Goal: Task Accomplishment & Management: Manage account settings

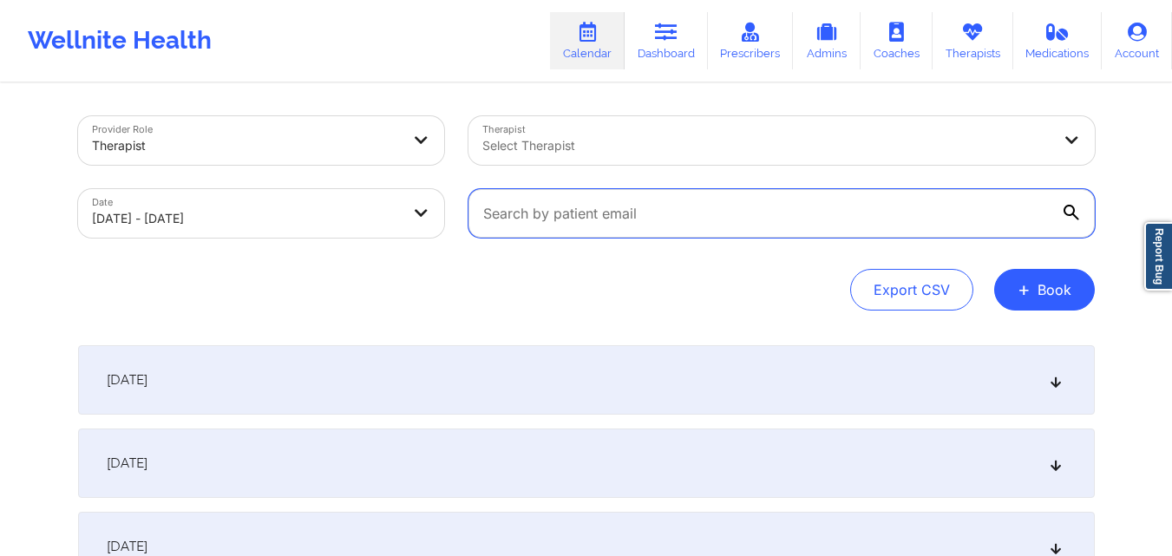
click at [664, 210] on input "text" at bounding box center [781, 213] width 626 height 49
paste input "[PERSON_NAME]"
type input "[PERSON_NAME]"
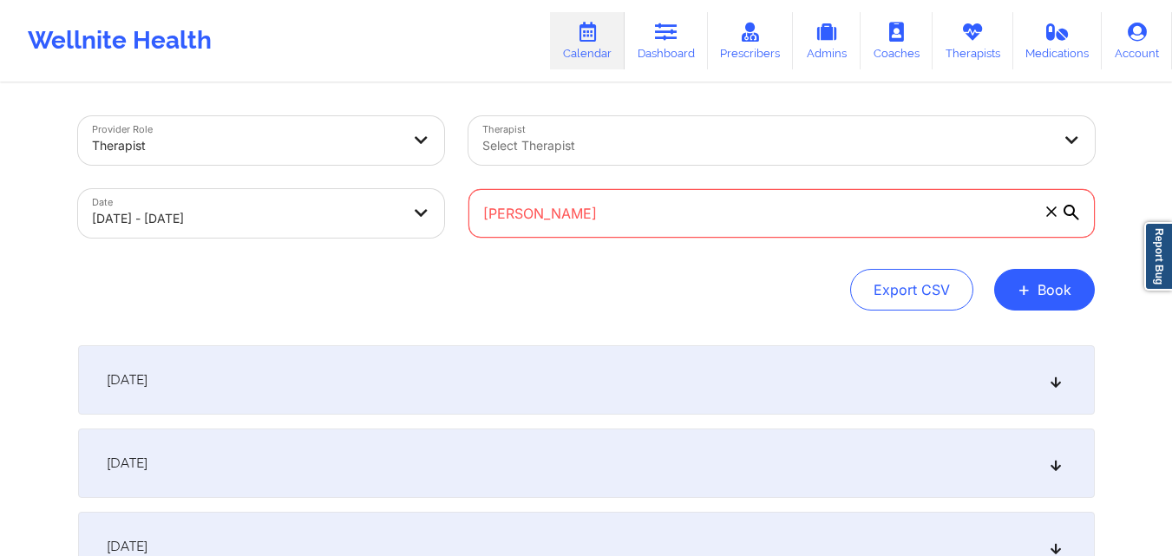
click at [668, 205] on input "[PERSON_NAME]" at bounding box center [781, 213] width 626 height 49
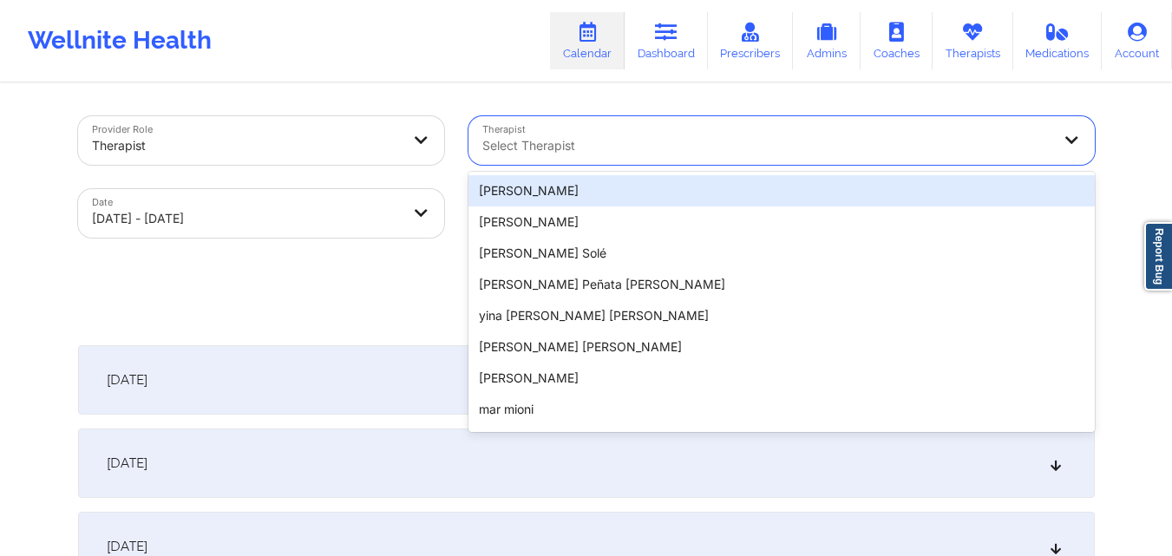
click at [632, 132] on div "Select Therapist" at bounding box center [760, 140] width 585 height 49
paste input "[PERSON_NAME]"
type input "[PERSON_NAME]"
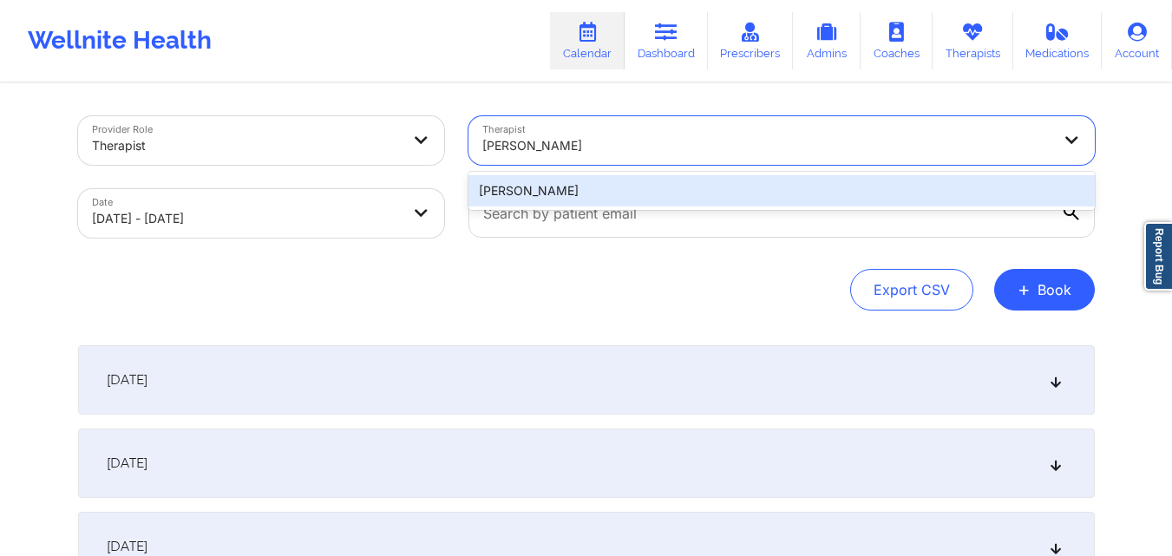
click at [679, 188] on div "[PERSON_NAME]" at bounding box center [781, 190] width 626 height 31
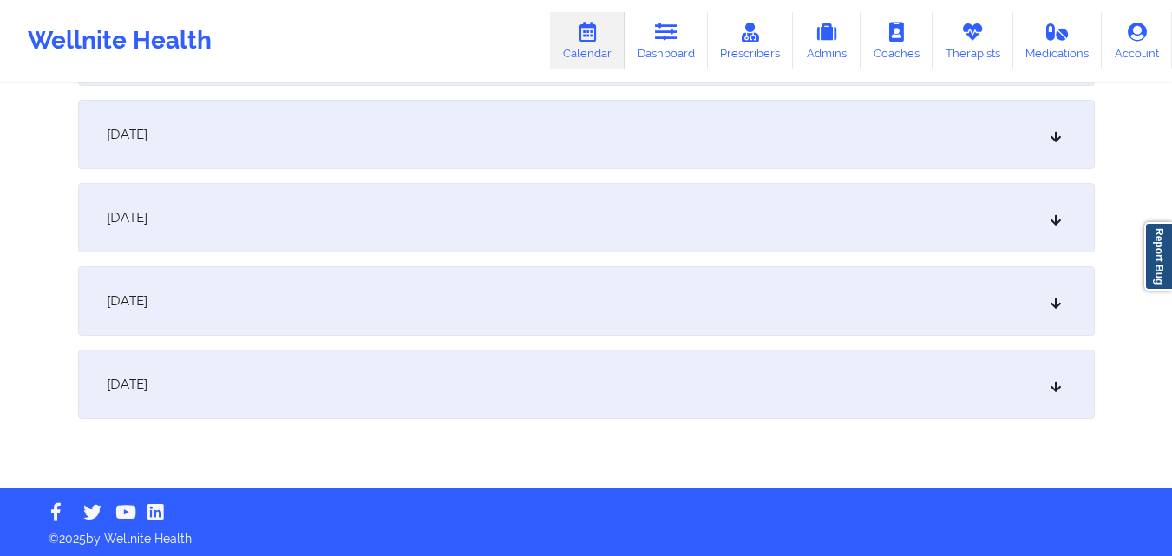
scroll to position [416, 0]
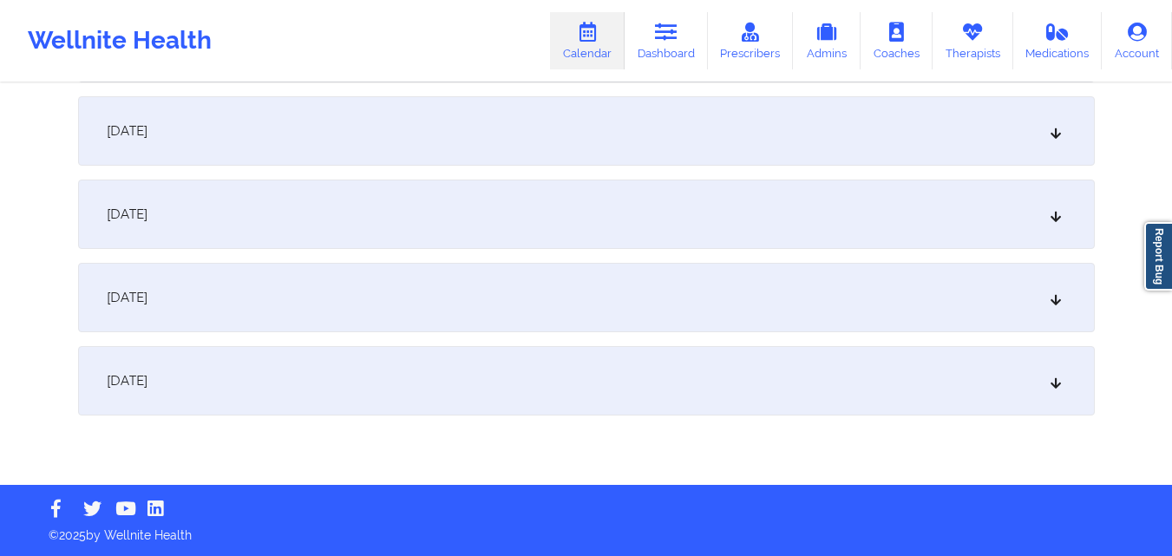
click at [586, 371] on div "[DATE]" at bounding box center [586, 380] width 1017 height 69
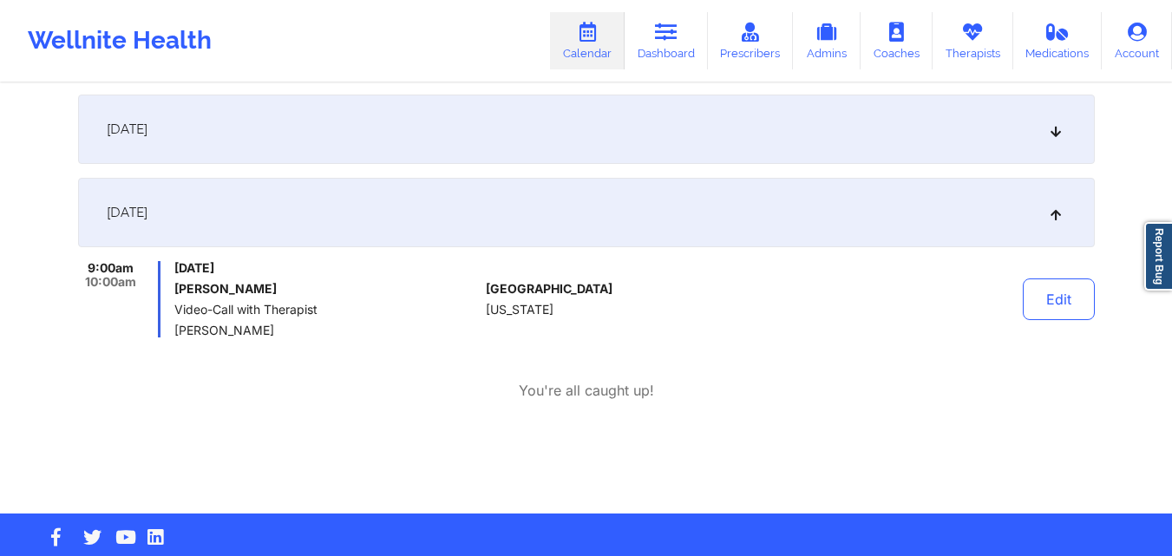
scroll to position [589, 0]
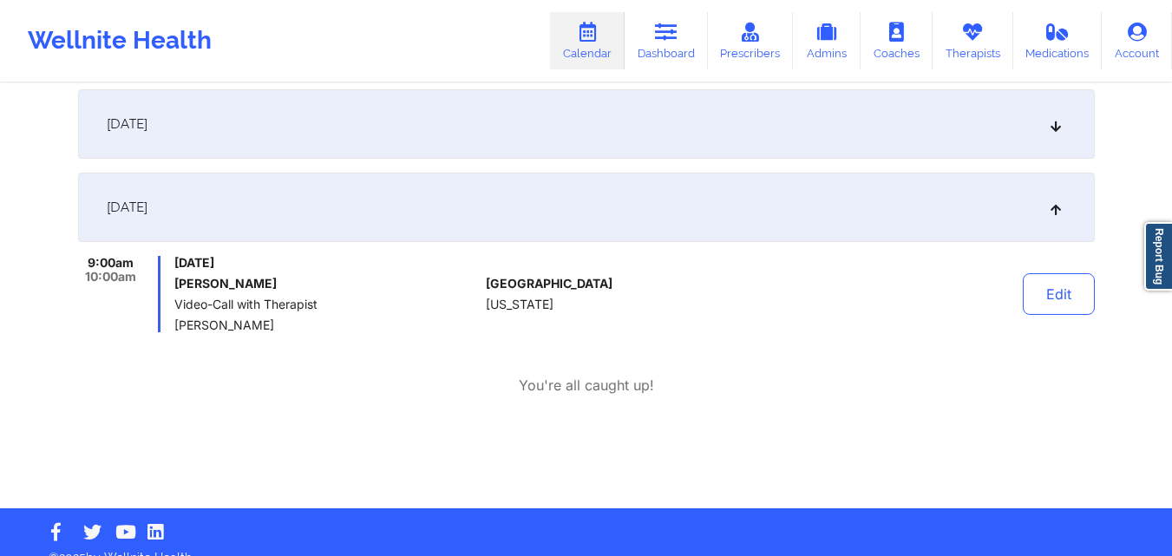
drag, startPoint x: 177, startPoint y: 282, endPoint x: 267, endPoint y: 286, distance: 90.3
click at [267, 286] on h6 "[PERSON_NAME]" at bounding box center [326, 284] width 304 height 14
copy h6 "[PERSON_NAME]"
click at [1071, 299] on button "Edit" at bounding box center [1059, 294] width 72 height 42
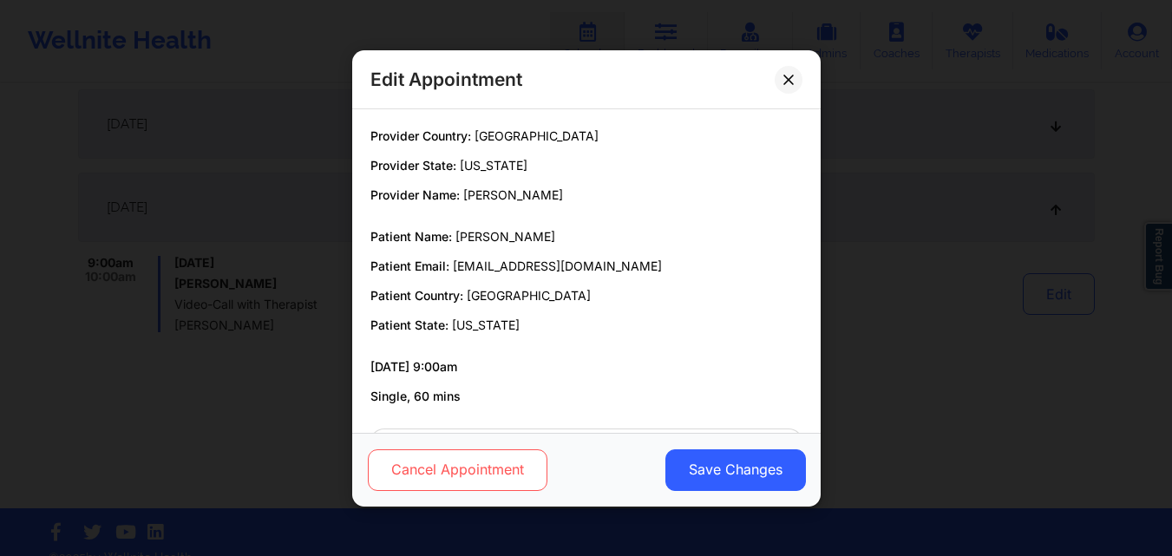
click at [412, 471] on button "Cancel Appointment" at bounding box center [457, 469] width 180 height 42
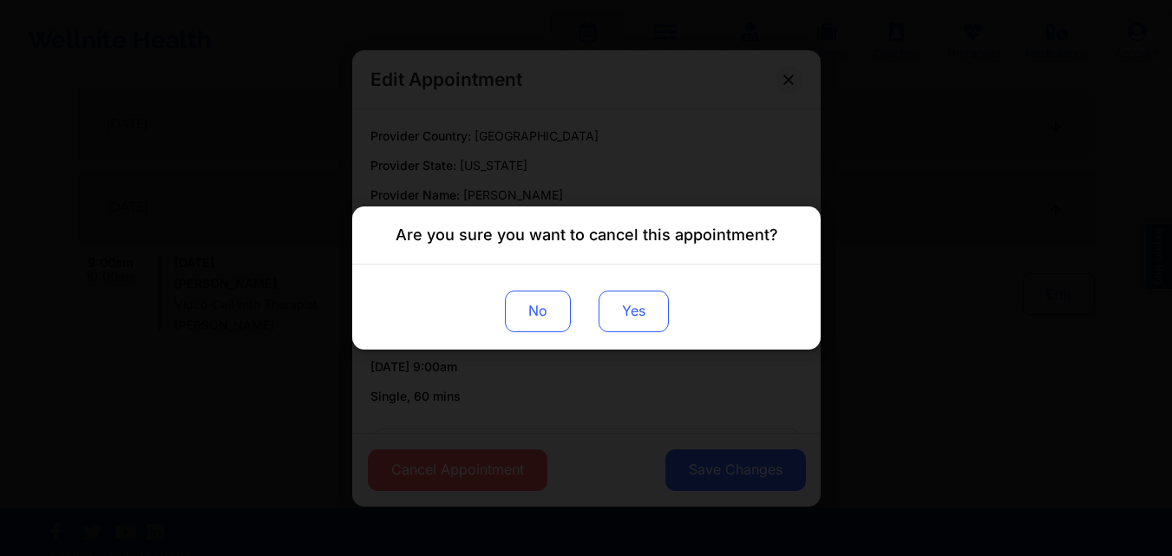
click at [640, 306] on button "Yes" at bounding box center [633, 312] width 70 height 42
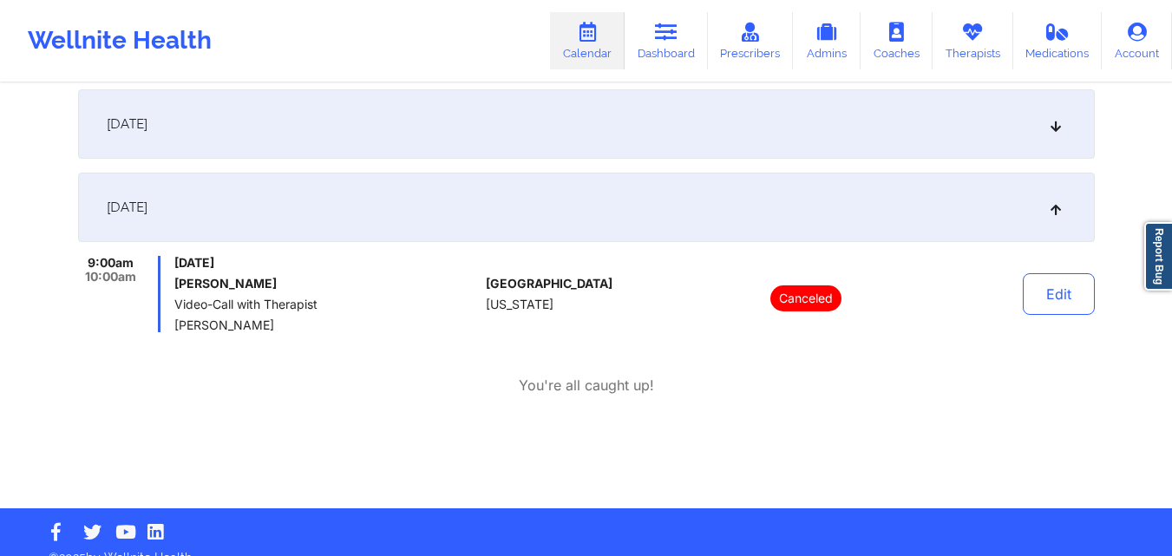
drag, startPoint x: 176, startPoint y: 322, endPoint x: 293, endPoint y: 325, distance: 117.2
click at [293, 325] on span "[PERSON_NAME]" at bounding box center [326, 325] width 304 height 14
copy span "[PERSON_NAME]"
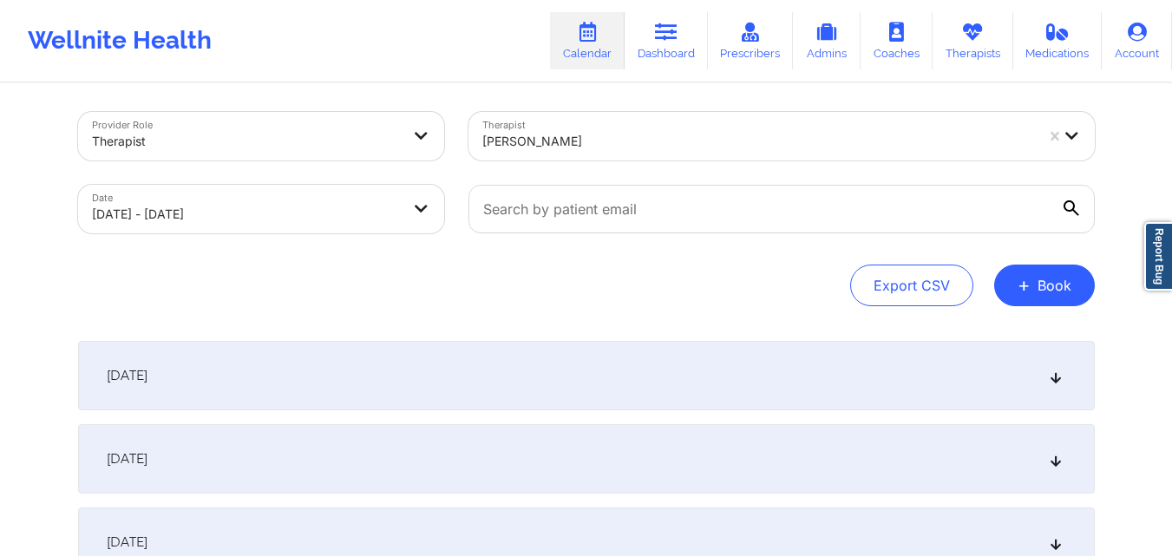
scroll to position [0, 0]
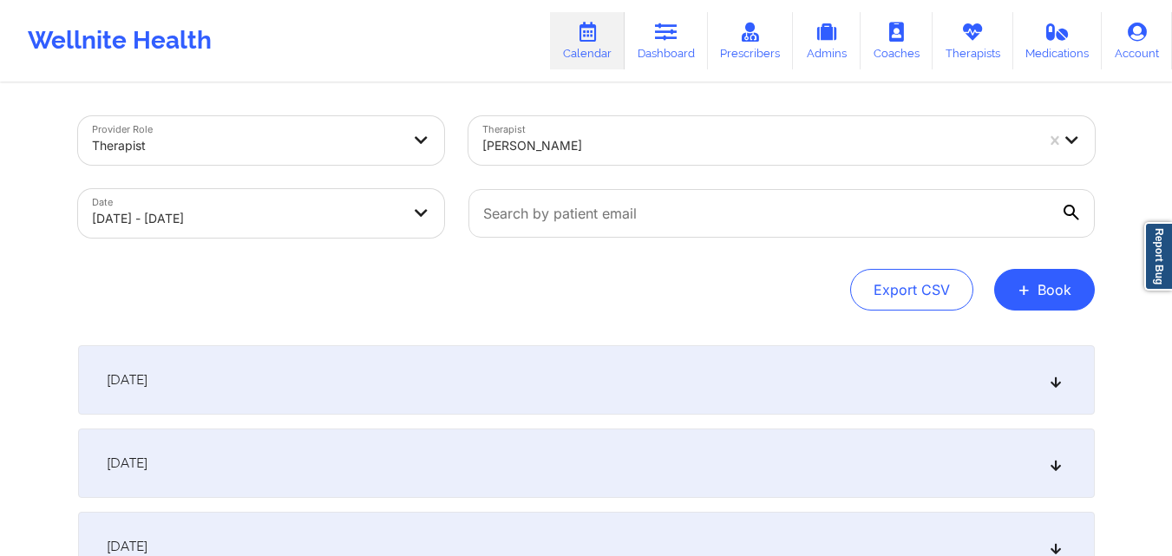
click at [662, 144] on div at bounding box center [758, 145] width 552 height 21
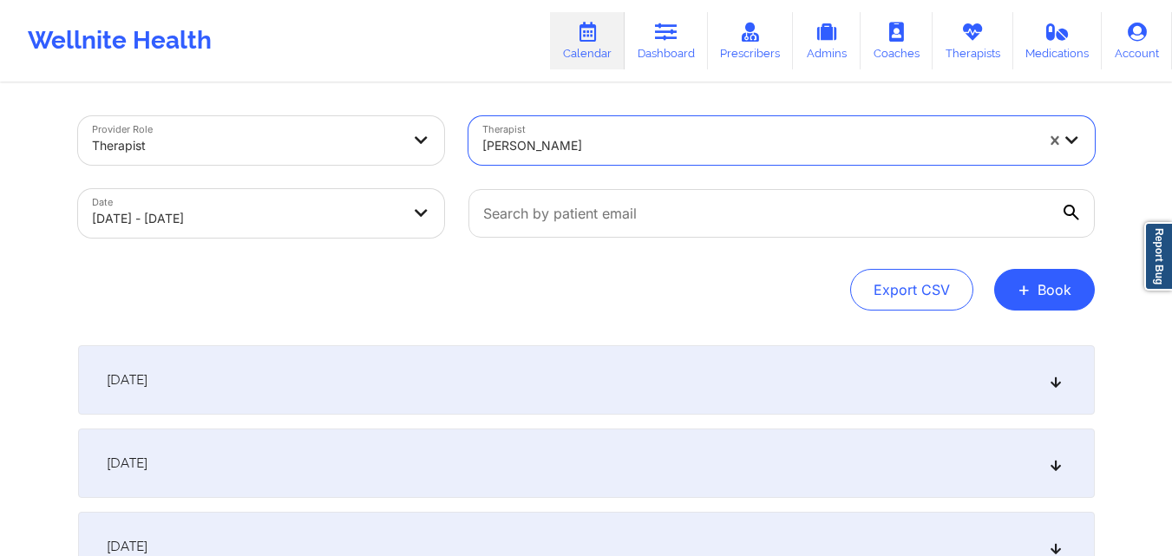
click at [662, 144] on div at bounding box center [758, 145] width 552 height 21
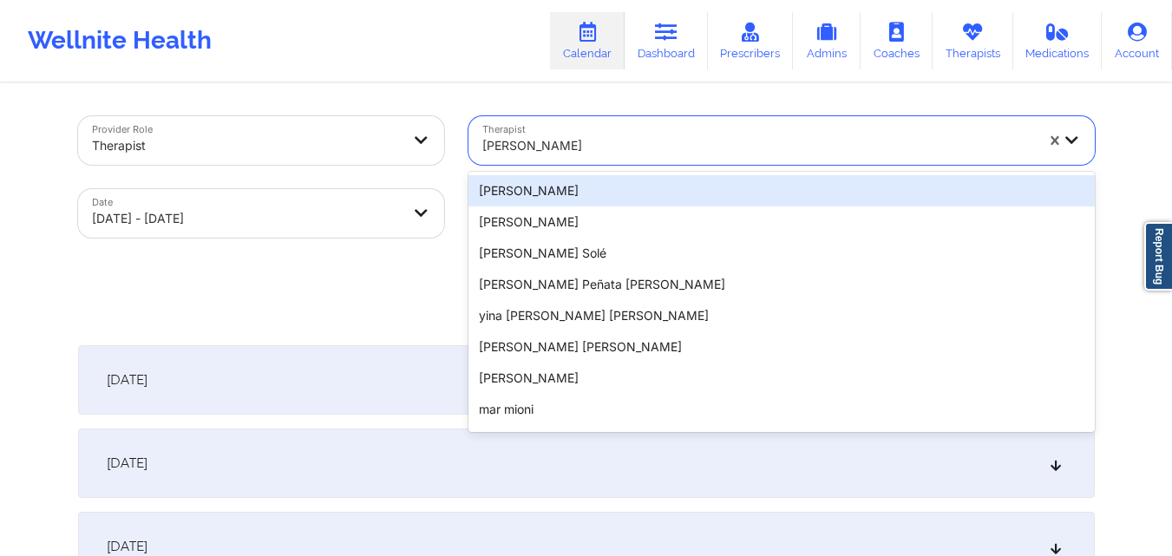
paste input "[PERSON_NAME]"
type input "[PERSON_NAME]"
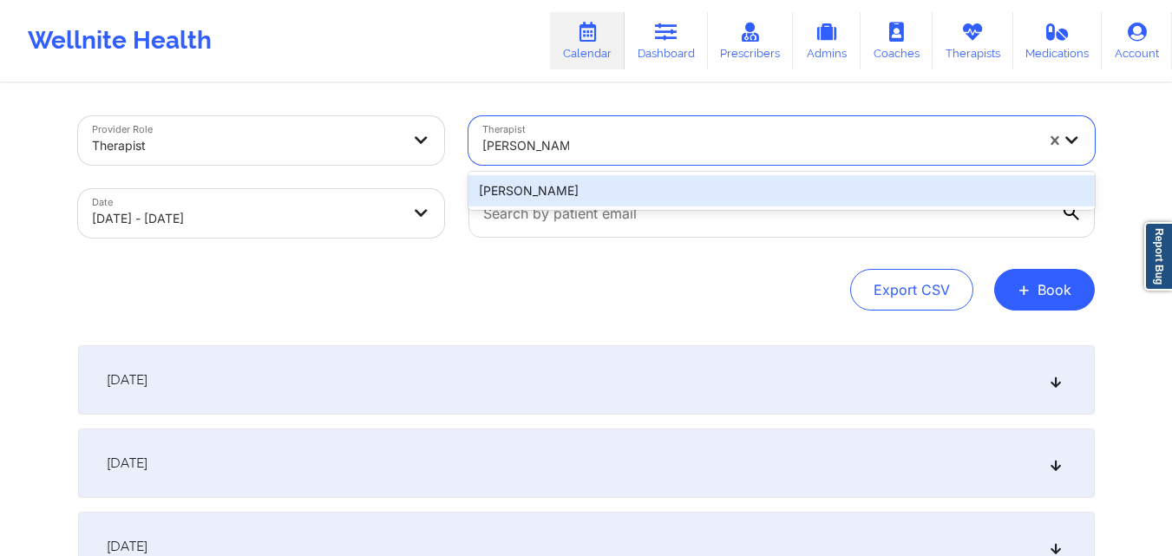
click at [651, 188] on div "[PERSON_NAME]" at bounding box center [781, 190] width 626 height 31
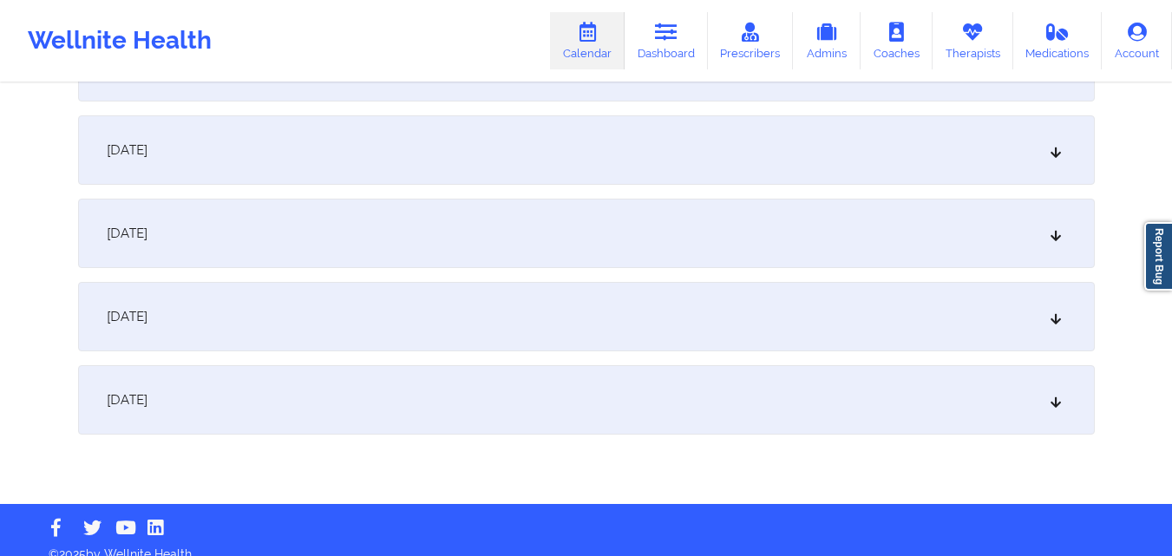
scroll to position [416, 0]
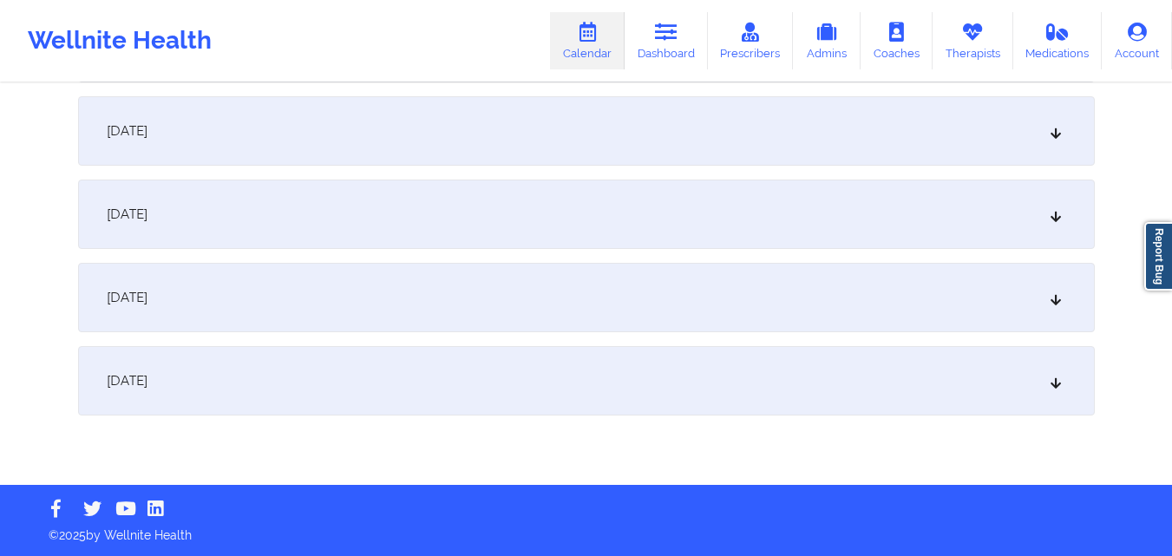
click at [524, 388] on div "[DATE]" at bounding box center [586, 380] width 1017 height 69
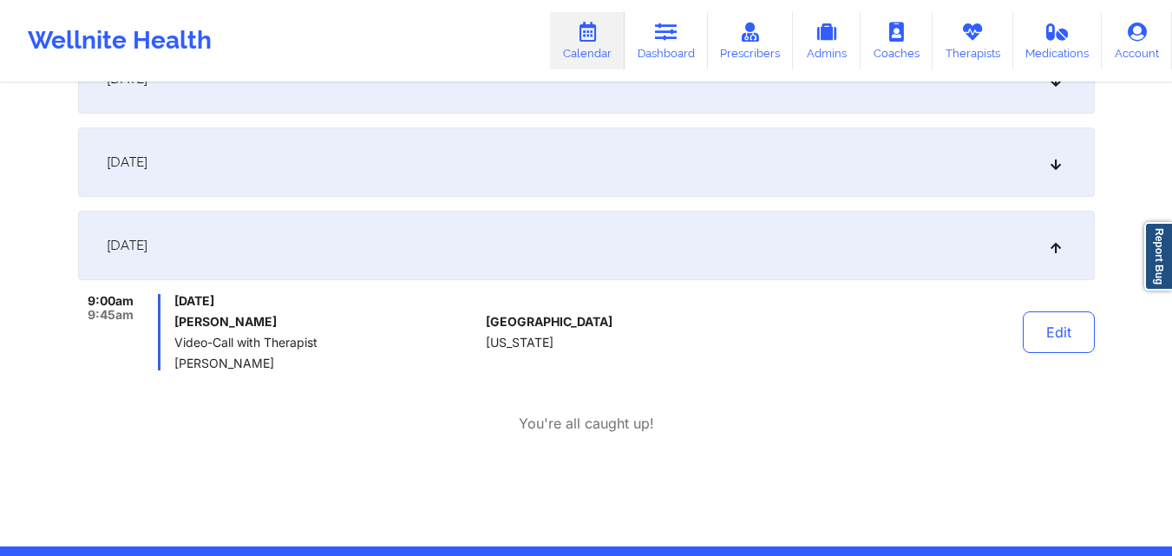
scroll to position [525, 0]
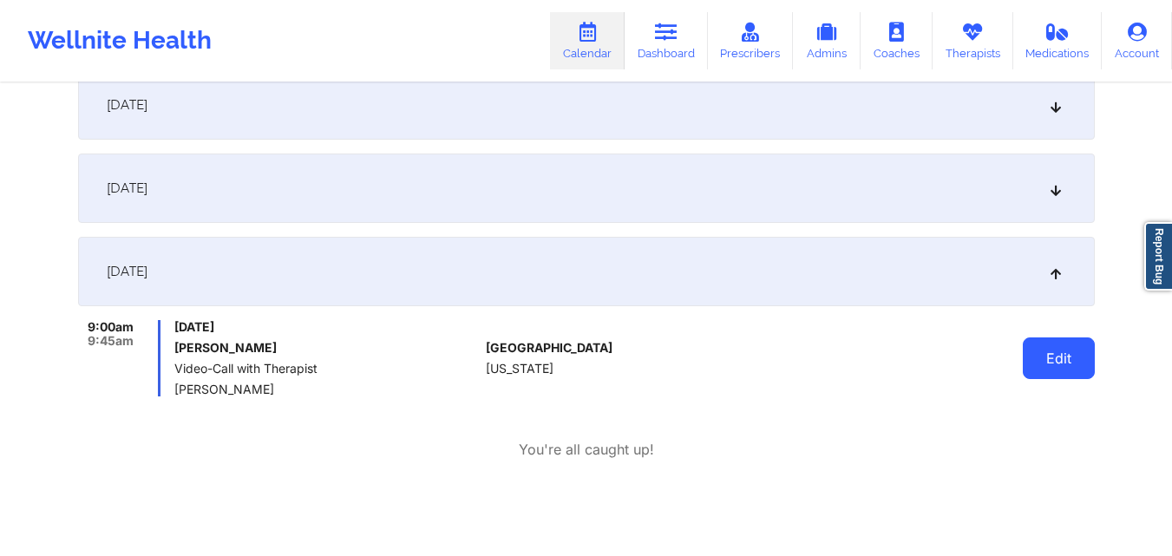
click at [1045, 365] on button "Edit" at bounding box center [1059, 358] width 72 height 42
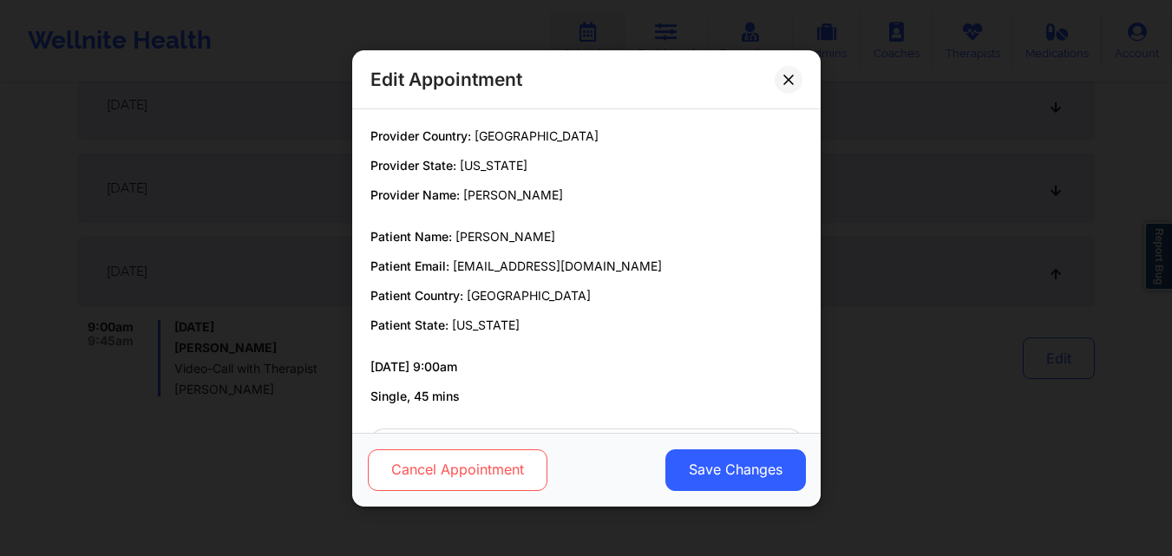
click at [486, 461] on button "Cancel Appointment" at bounding box center [457, 469] width 180 height 42
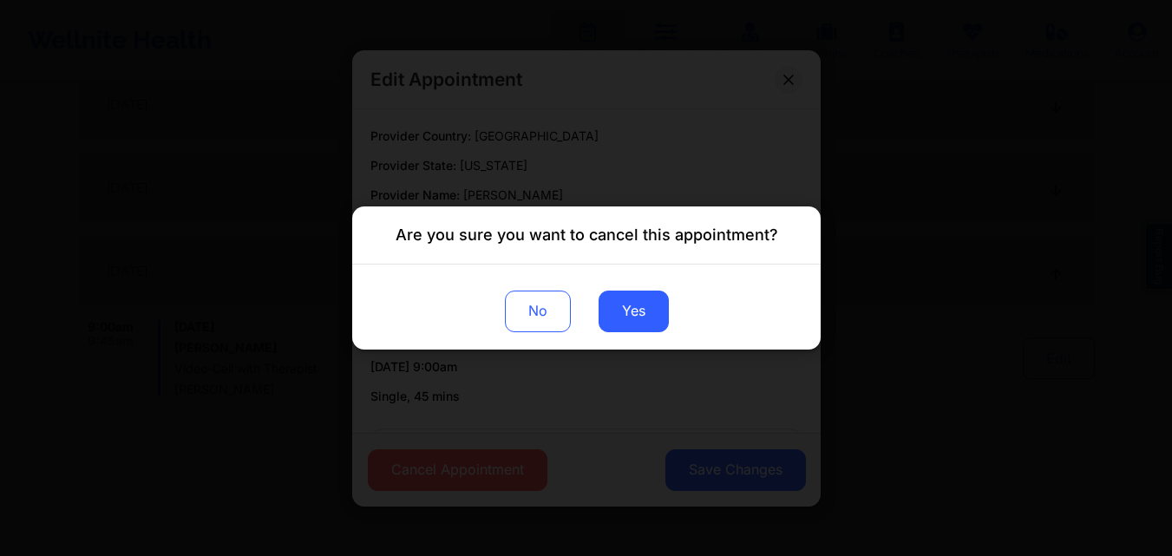
click at [1032, 249] on div "Are you sure you want to cancel this appointment? No Yes" at bounding box center [586, 278] width 1172 height 556
click at [644, 325] on button "Yes" at bounding box center [633, 312] width 70 height 42
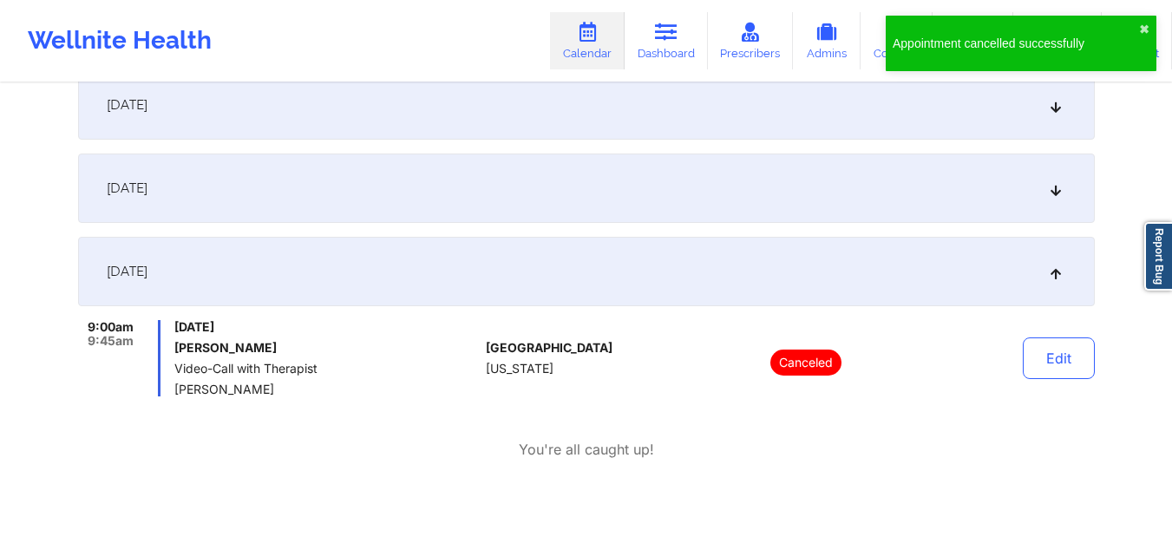
drag, startPoint x: 177, startPoint y: 344, endPoint x: 298, endPoint y: 350, distance: 121.6
click at [298, 350] on h6 "[PERSON_NAME]" at bounding box center [326, 348] width 304 height 14
copy h6 "[PERSON_NAME]"
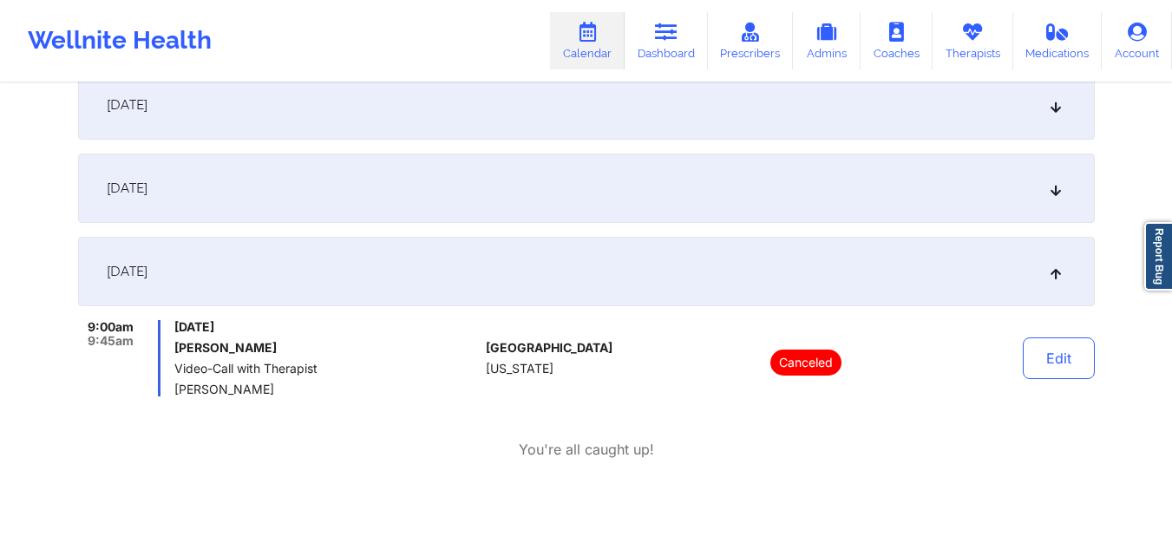
click at [370, 424] on div "9:00am 9:45am [DATE] [PERSON_NAME] Video-Call with Therapist [PERSON_NAME] [GEO…" at bounding box center [586, 390] width 1017 height 140
